Goal: Task Accomplishment & Management: Manage account settings

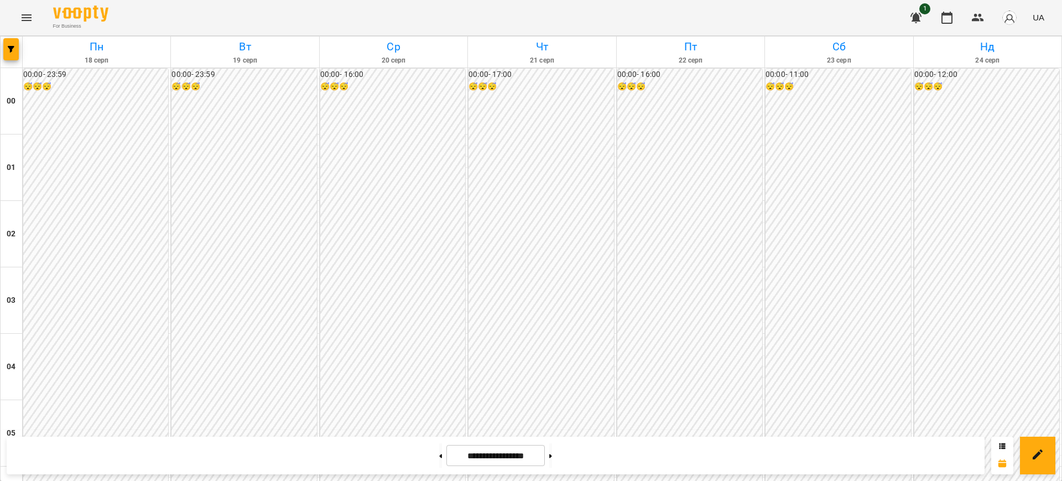
scroll to position [1034, 0]
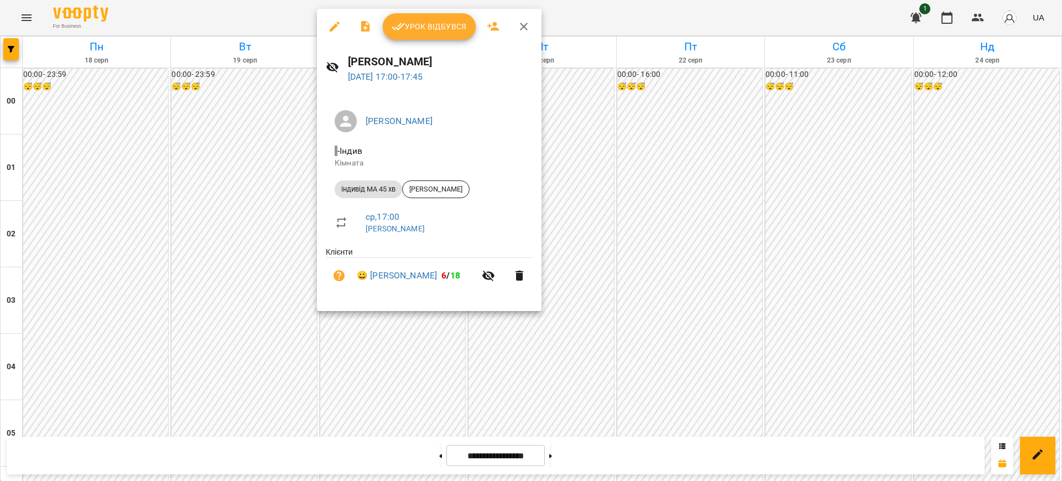
click at [421, 36] on button "Урок відбувся" at bounding box center [429, 26] width 93 height 27
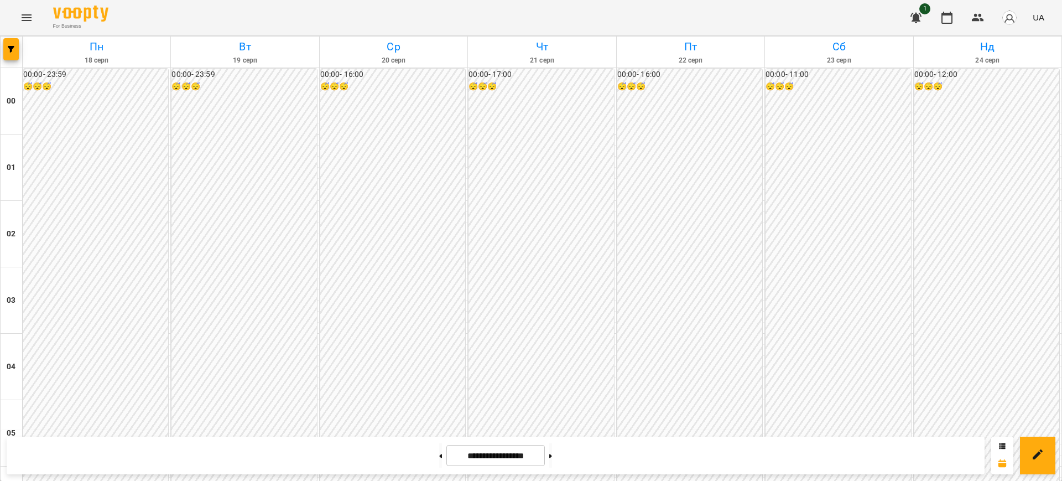
scroll to position [1038, 0]
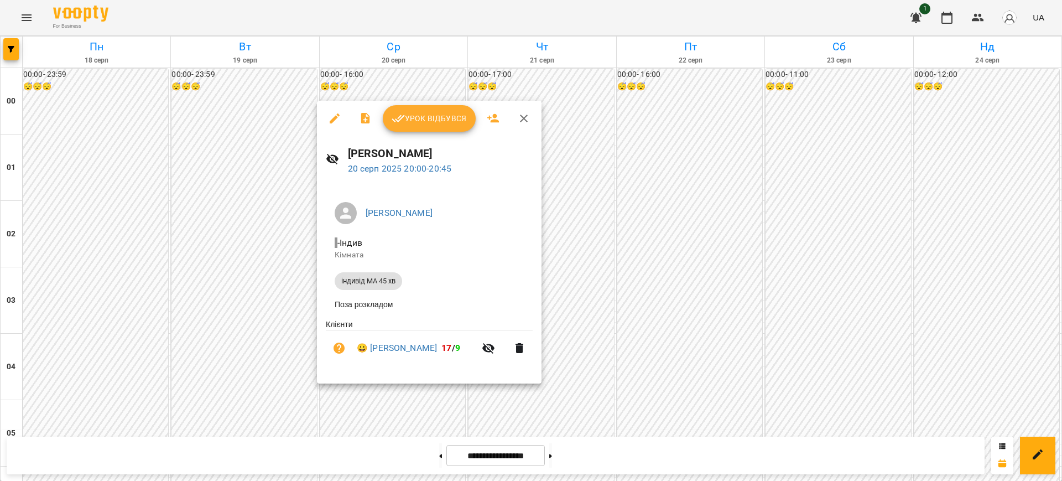
click at [752, 17] on div at bounding box center [531, 240] width 1062 height 481
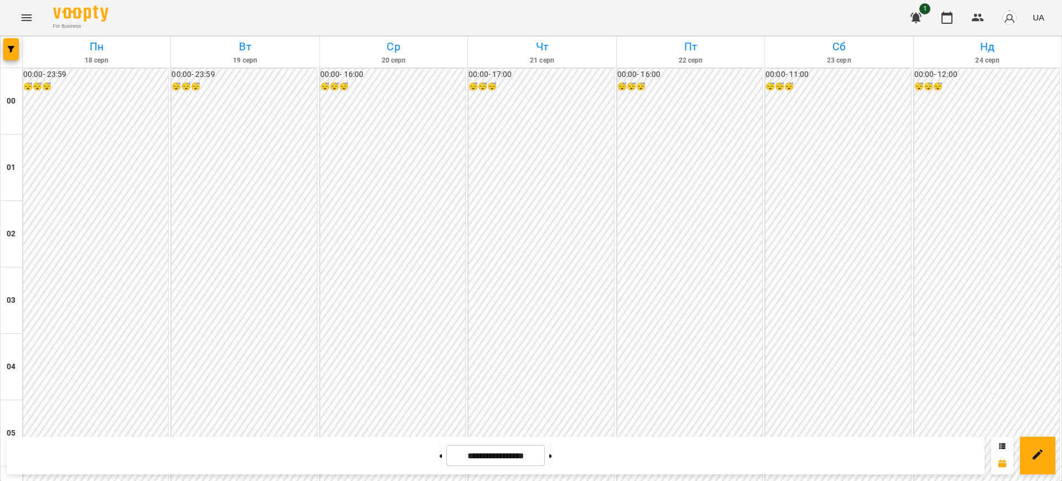
scroll to position [1012, 0]
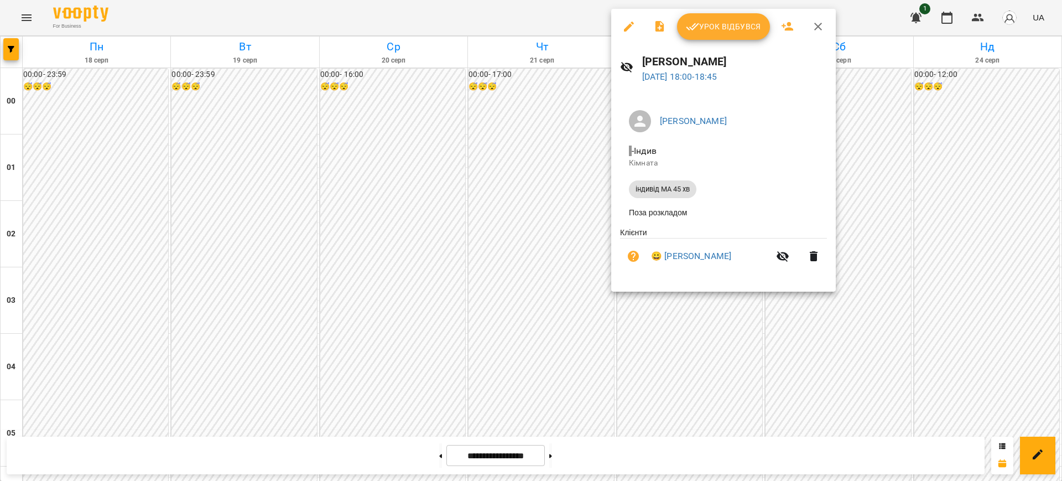
click at [541, 16] on div at bounding box center [531, 240] width 1062 height 481
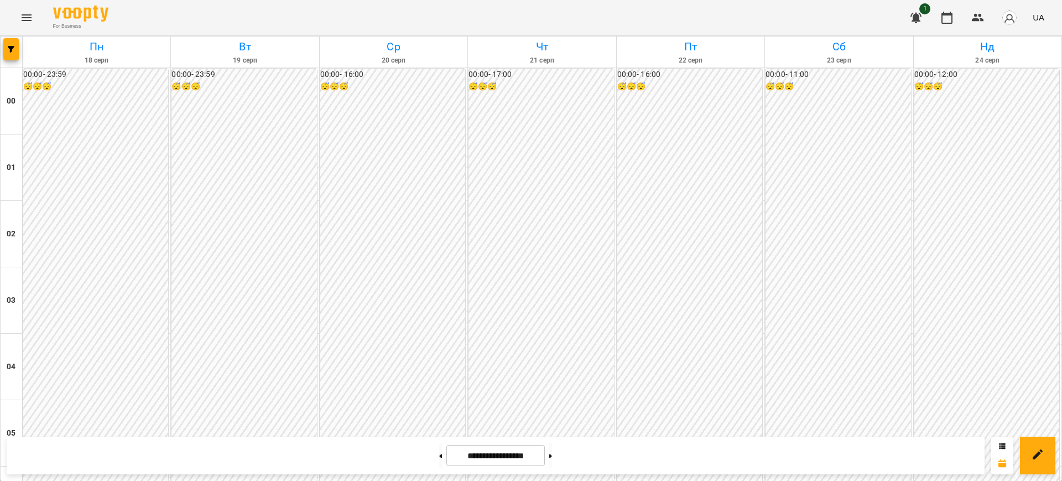
scroll to position [1044, 0]
